Goal: Find specific page/section: Find specific page/section

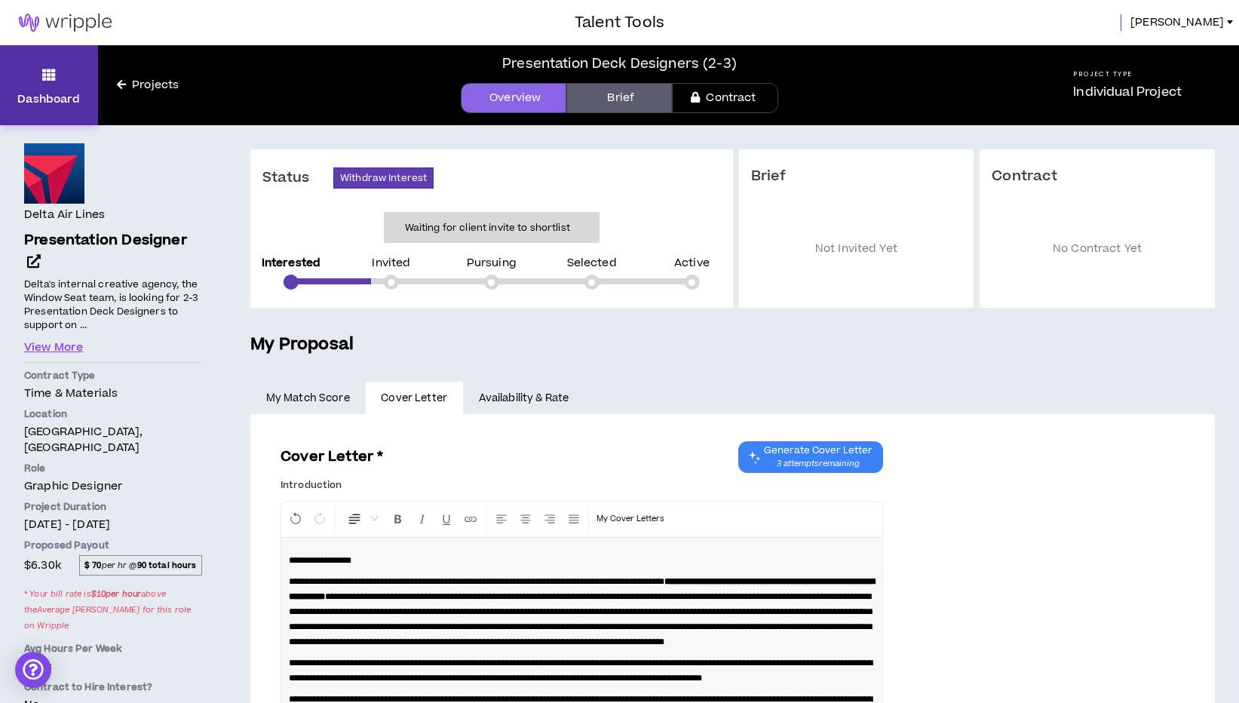
click at [47, 87] on link "Dashboard" at bounding box center [49, 85] width 98 height 80
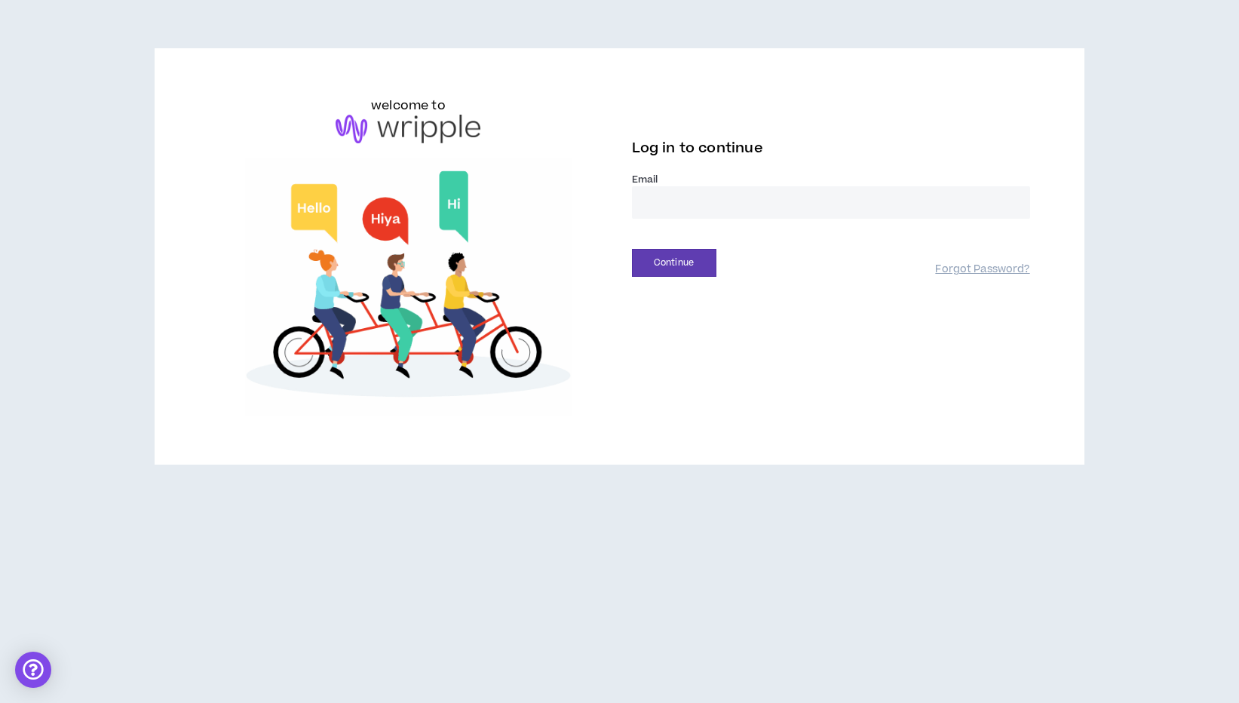
type input "**********"
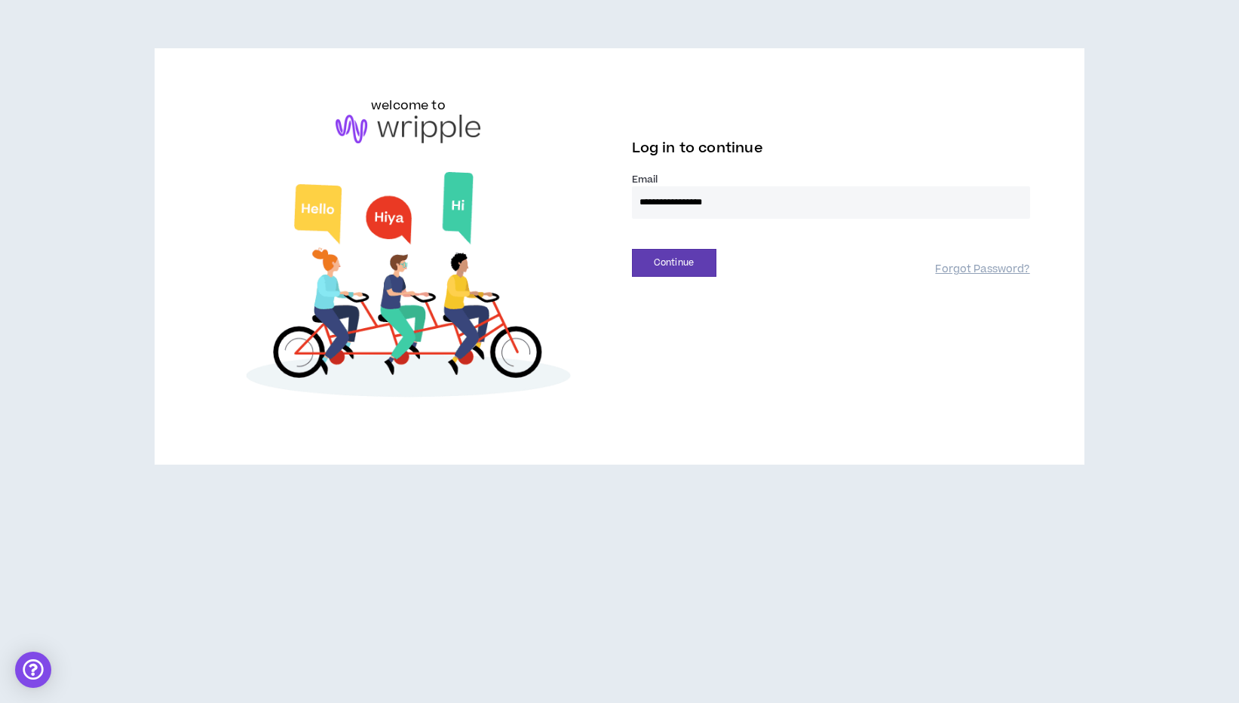
click at [673, 262] on button "Continue" at bounding box center [674, 263] width 84 height 28
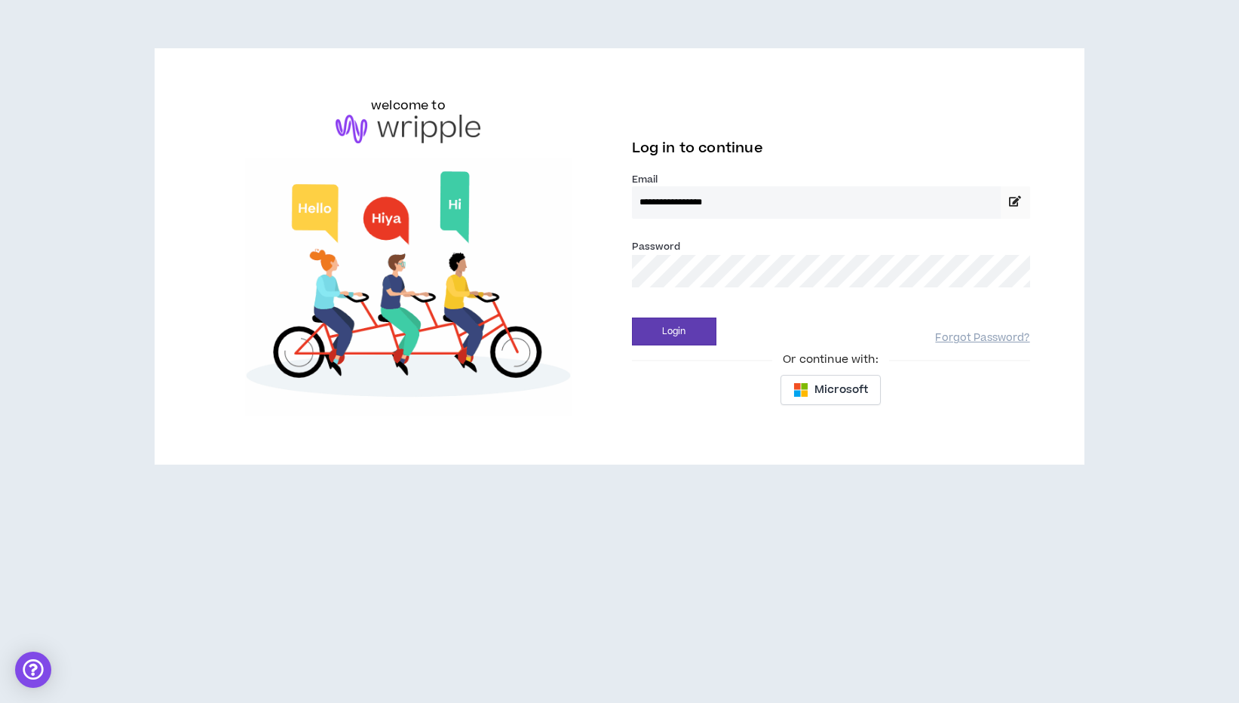
click at [673, 331] on button "Login" at bounding box center [674, 331] width 84 height 28
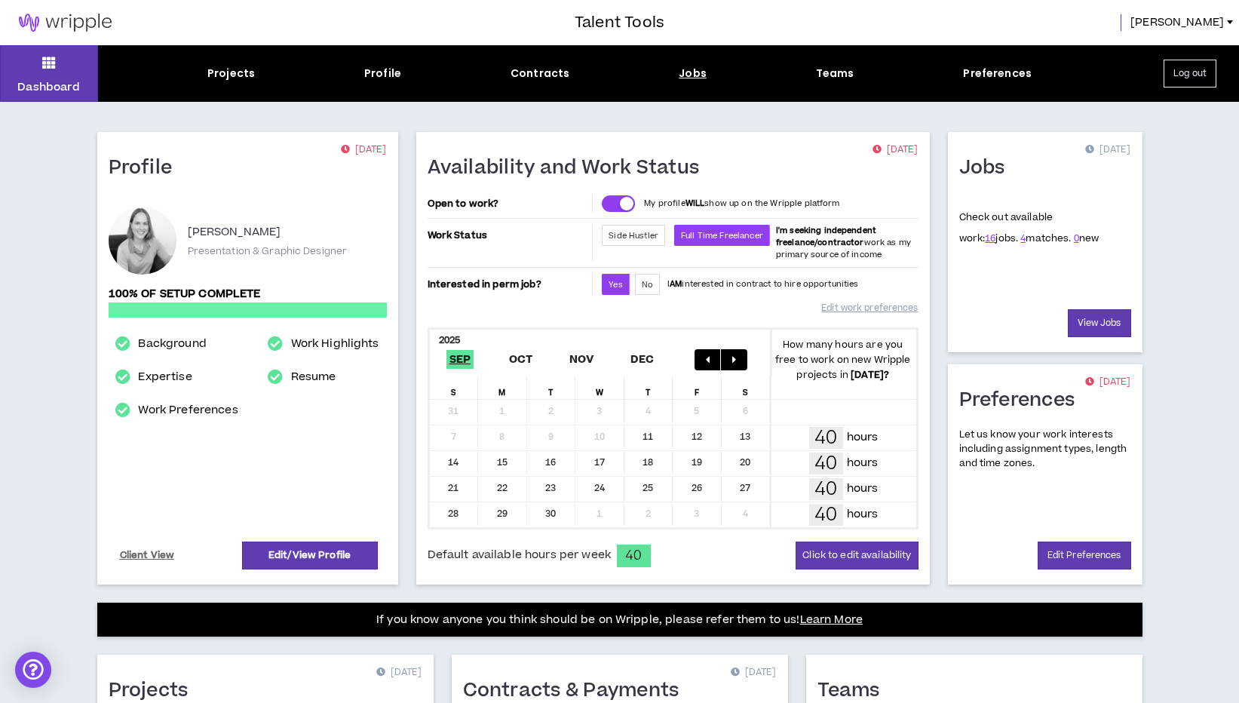
click at [694, 73] on div "Jobs" at bounding box center [693, 74] width 28 height 16
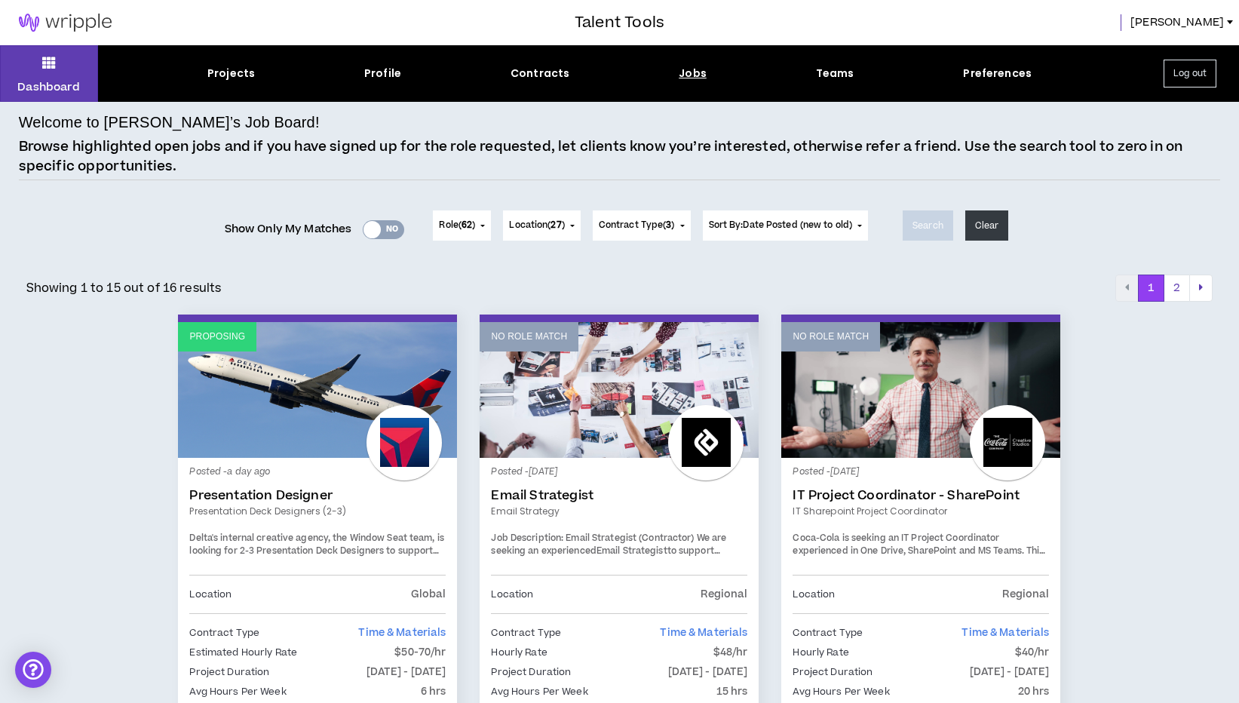
click at [369, 229] on div at bounding box center [371, 229] width 17 height 17
